Goal: Transaction & Acquisition: Book appointment/travel/reservation

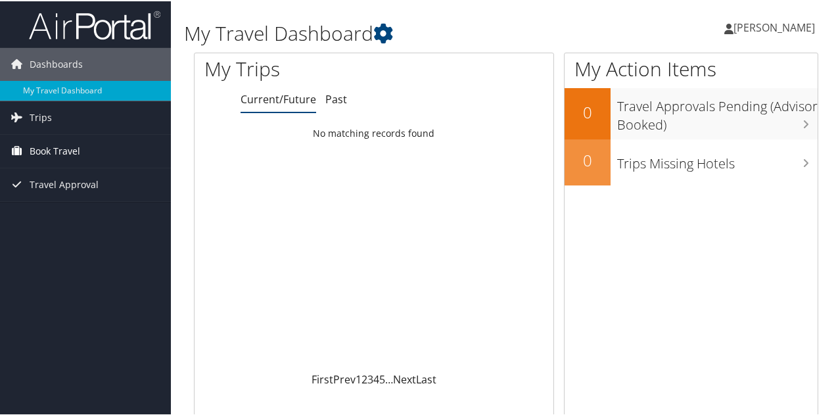
click at [82, 153] on link "Book Travel" at bounding box center [85, 149] width 171 height 33
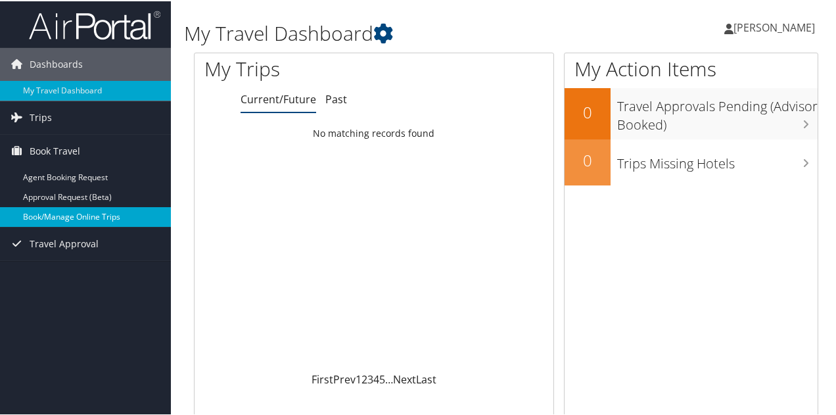
click at [95, 217] on link "Book/Manage Online Trips" at bounding box center [85, 216] width 171 height 20
